Goal: Check status: Check status

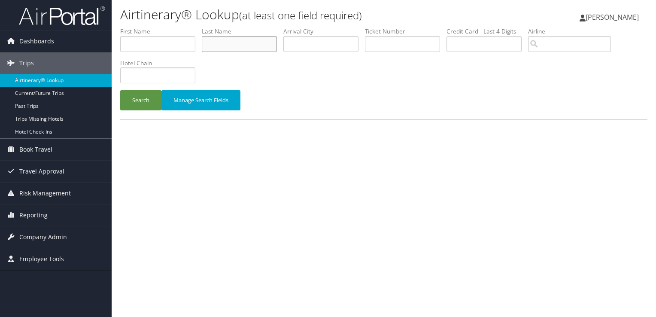
click at [239, 43] on input "text" at bounding box center [239, 44] width 75 height 16
click at [337, 42] on input "text" at bounding box center [321, 44] width 75 height 16
click at [120, 90] on button "Search" at bounding box center [140, 100] width 41 height 20
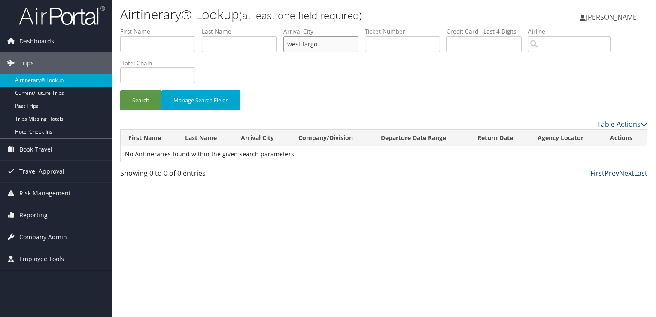
click at [299, 43] on input "west fargo" at bounding box center [321, 44] width 75 height 16
type input "fargo"
click at [120, 90] on button "Search" at bounding box center [140, 100] width 41 height 20
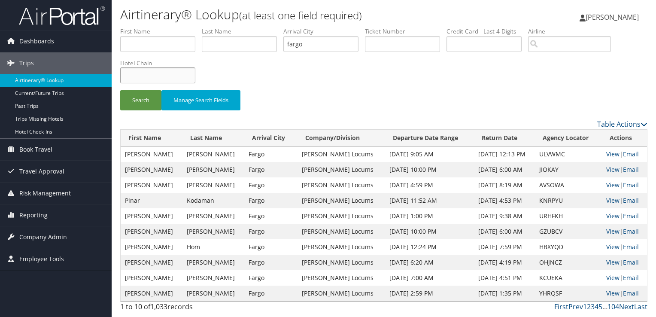
click at [169, 76] on input "text" at bounding box center [157, 75] width 75 height 16
type input "element"
click at [120, 90] on button "Search" at bounding box center [140, 100] width 41 height 20
click at [610, 293] on link "View" at bounding box center [612, 293] width 13 height 8
click at [626, 307] on link "Next" at bounding box center [626, 306] width 15 height 9
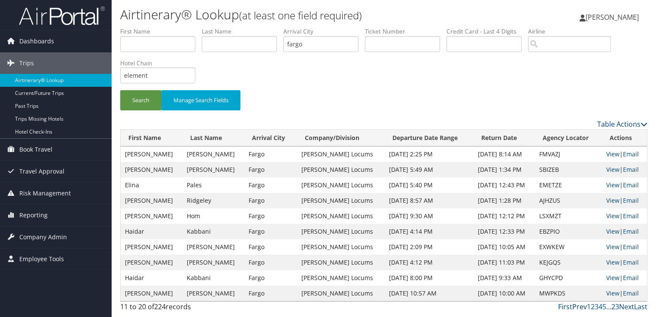
click at [579, 307] on link "Prev" at bounding box center [580, 306] width 15 height 9
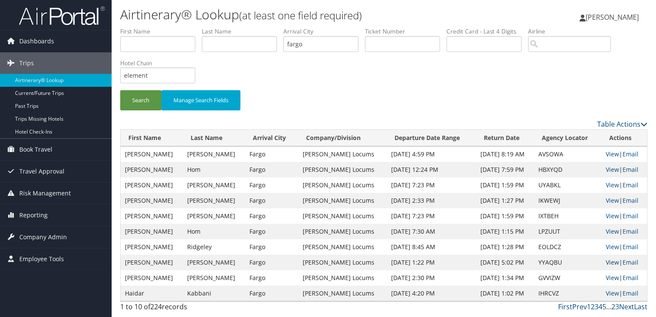
click at [608, 262] on link "View" at bounding box center [612, 262] width 13 height 8
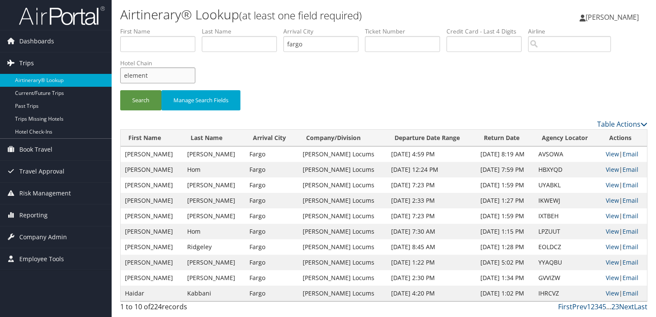
drag, startPoint x: 177, startPoint y: 79, endPoint x: 60, endPoint y: 71, distance: 117.1
click at [60, 71] on div "Dashboards AirPortal 360™ (Manager) My Travel Dashboard Trips Airtinerary® Look…" at bounding box center [328, 158] width 656 height 317
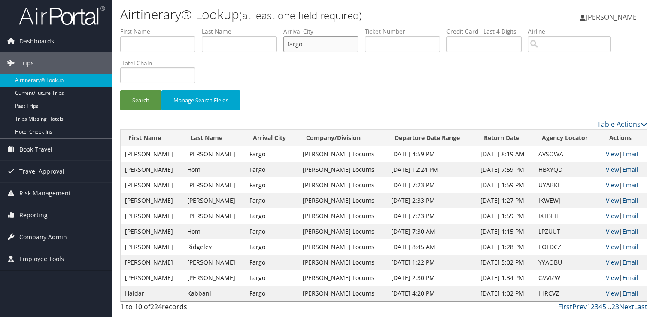
drag, startPoint x: 309, startPoint y: 49, endPoint x: 280, endPoint y: 47, distance: 29.7
click at [280, 27] on ul "First Name Last Name Departure City Arrival City fargo Company/Division Airport…" at bounding box center [383, 27] width 527 height 0
type input "texarkana"
click at [120, 90] on button "Search" at bounding box center [140, 100] width 41 height 20
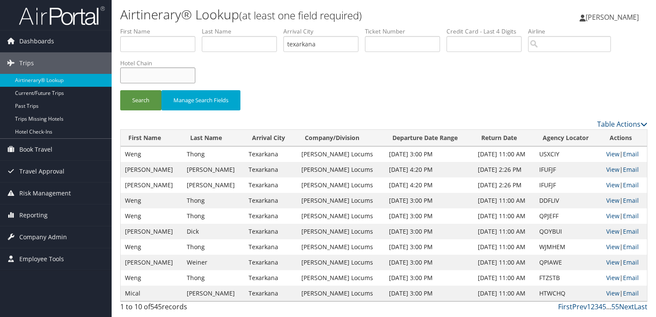
click at [131, 76] on input "text" at bounding box center [157, 75] width 75 height 16
type input "hilton"
click at [120, 90] on button "Search" at bounding box center [140, 100] width 41 height 20
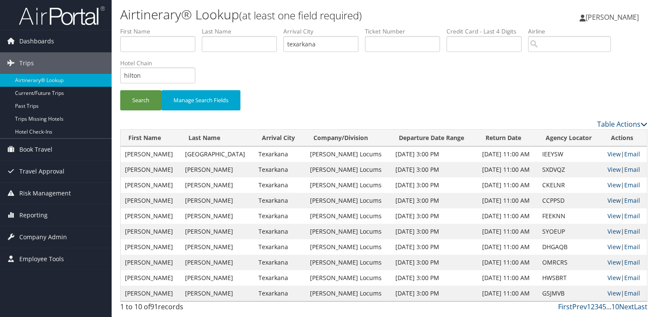
click at [609, 198] on link "View" at bounding box center [614, 200] width 13 height 8
click at [612, 185] on link "View" at bounding box center [614, 185] width 13 height 8
click at [608, 198] on link "View" at bounding box center [614, 200] width 13 height 8
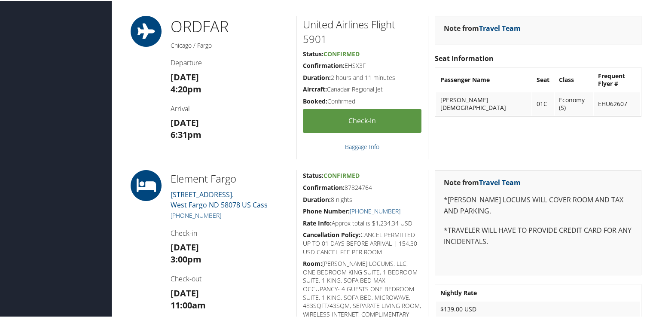
scroll to position [301, 0]
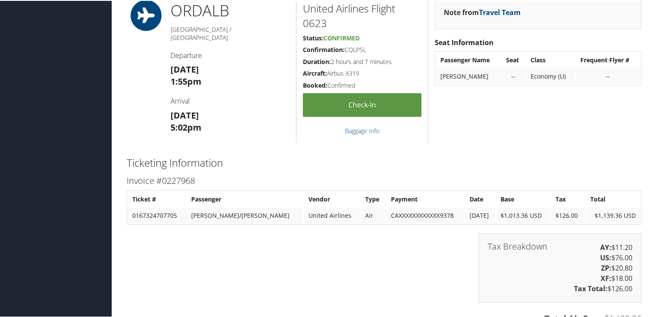
scroll to position [1389, 0]
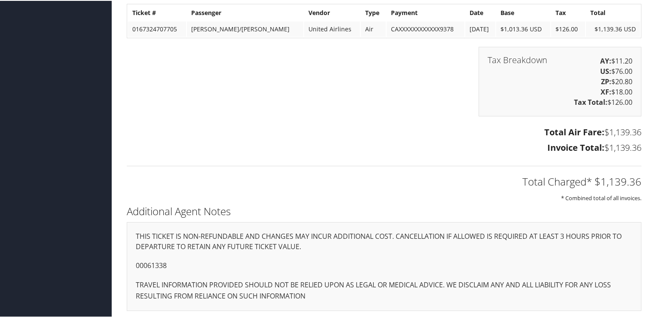
click at [165, 262] on p "00061338" at bounding box center [384, 264] width 497 height 11
copy p "00061338"
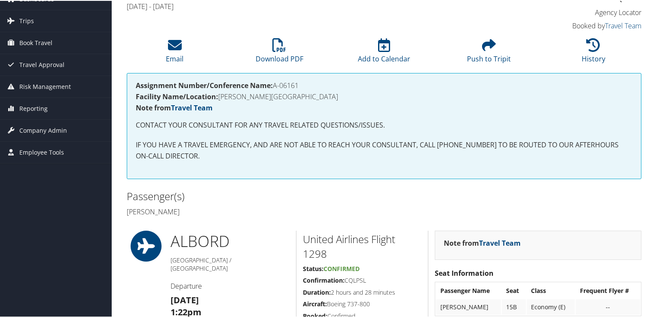
scroll to position [0, 0]
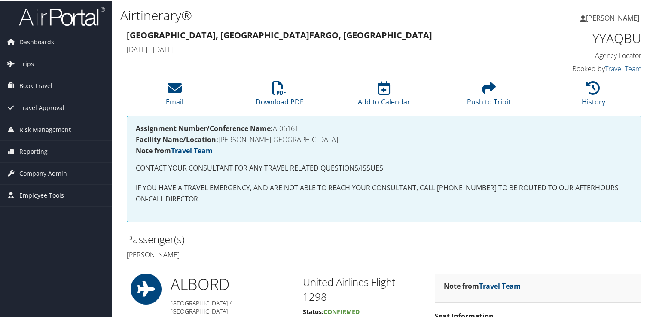
drag, startPoint x: 304, startPoint y: 128, endPoint x: 275, endPoint y: 128, distance: 29.2
click at [275, 128] on h4 "Assignment Number/Conference Name: A-06161" at bounding box center [384, 127] width 497 height 7
copy h4 "A-06161"
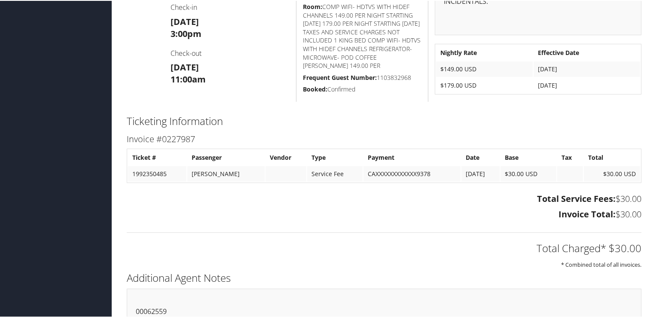
scroll to position [390, 0]
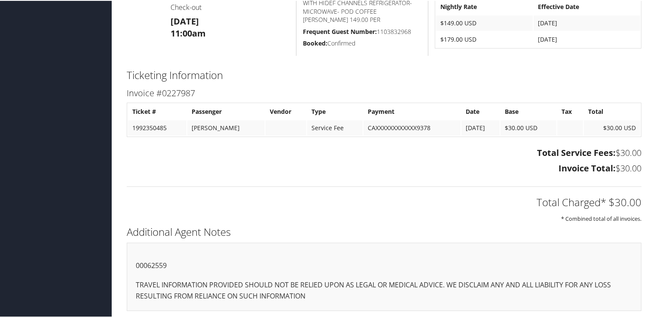
click at [159, 262] on p "00062559" at bounding box center [384, 264] width 497 height 11
copy p "00062559"
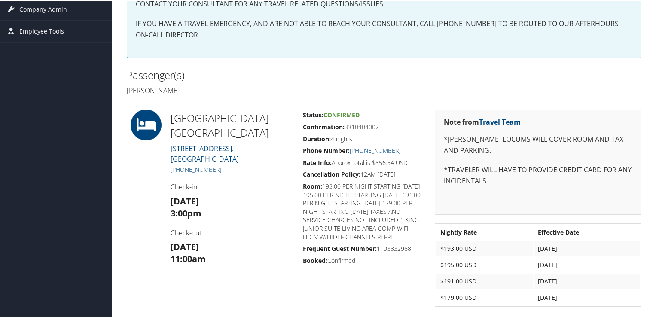
scroll to position [422, 0]
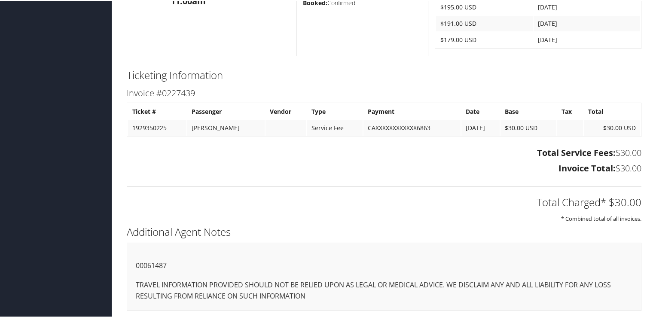
click at [147, 262] on p "00061487" at bounding box center [384, 264] width 497 height 11
copy p "00061487"
